Goal: Browse casually: Explore the website without a specific task or goal

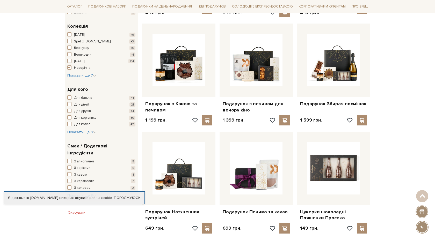
scroll to position [182, 0]
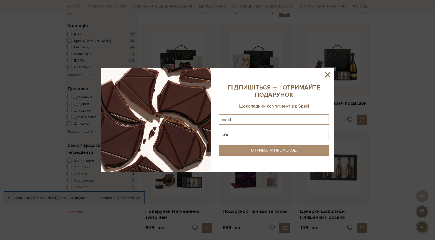
click at [329, 75] on icon at bounding box center [327, 74] width 9 height 9
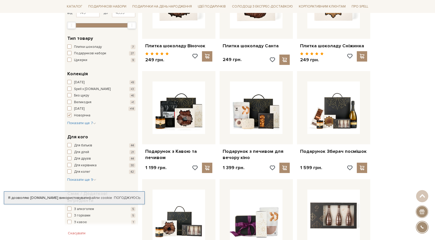
scroll to position [87, 0]
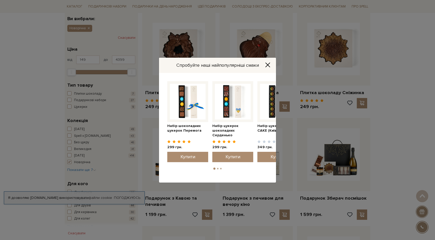
click at [267, 66] on icon "Close" at bounding box center [267, 64] width 5 height 5
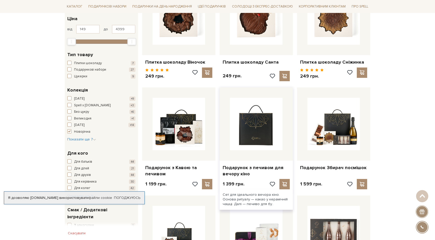
scroll to position [117, 0]
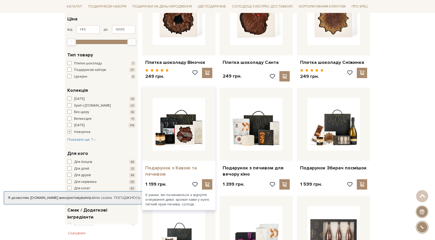
click at [185, 168] on link "Подарунок з Кавою та печивом" at bounding box center [178, 171] width 67 height 12
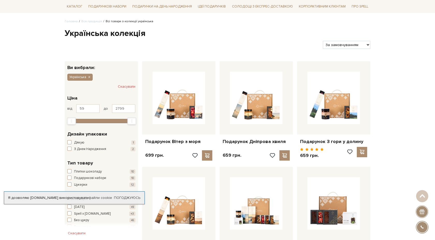
scroll to position [9, 0]
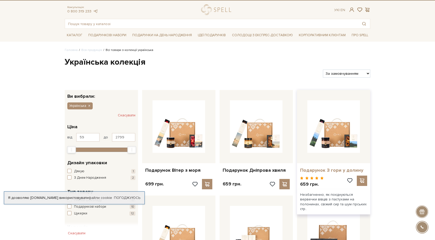
click at [335, 171] on link "Подарунок З гори у долину" at bounding box center [333, 171] width 67 height 6
